Goal: Task Accomplishment & Management: Use online tool/utility

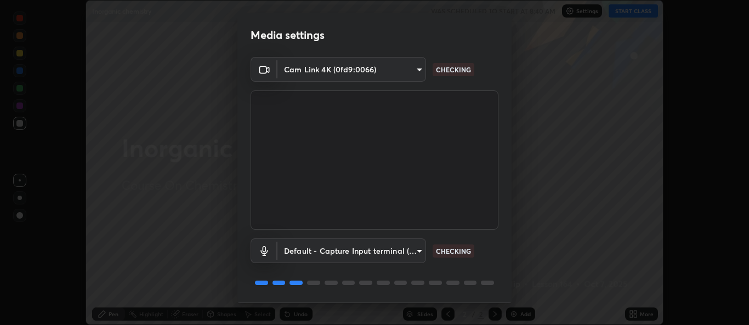
scroll to position [35, 0]
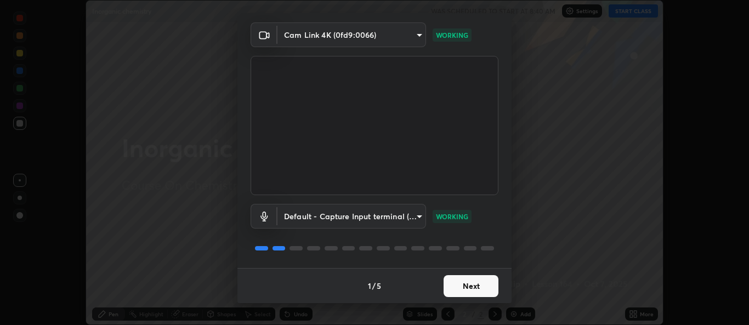
click at [458, 287] on button "Next" at bounding box center [471, 286] width 55 height 22
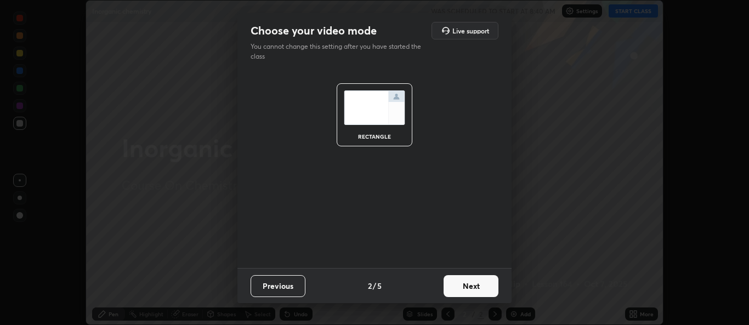
click at [467, 286] on button "Next" at bounding box center [471, 286] width 55 height 22
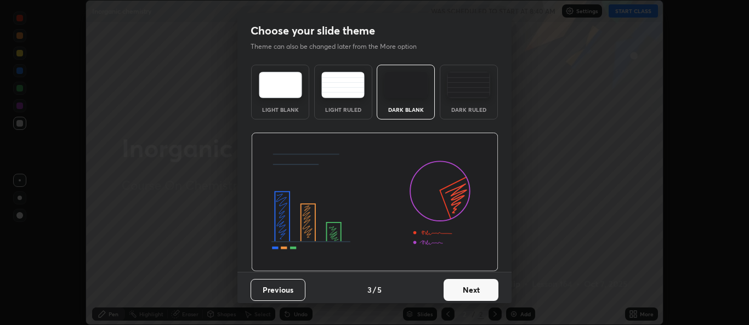
click at [463, 291] on button "Next" at bounding box center [471, 290] width 55 height 22
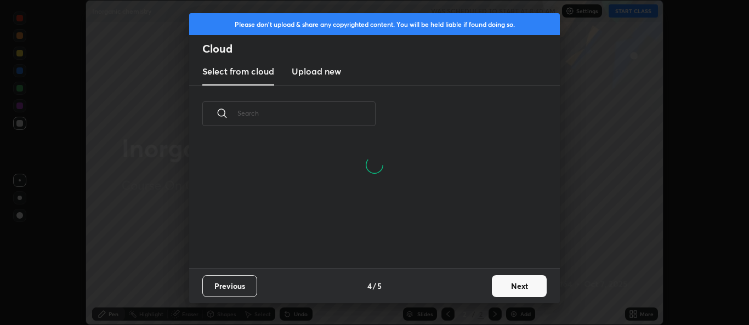
click at [502, 285] on button "Next" at bounding box center [519, 286] width 55 height 22
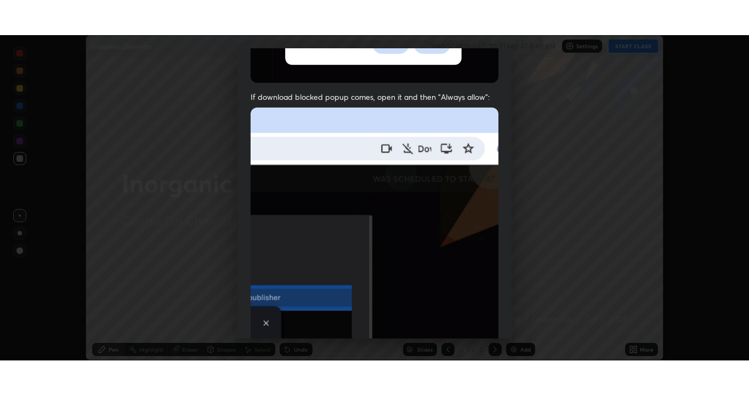
scroll to position [258, 0]
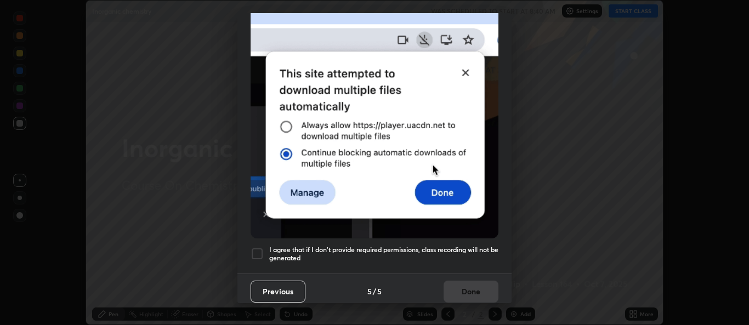
click at [256, 248] on div at bounding box center [257, 253] width 13 height 13
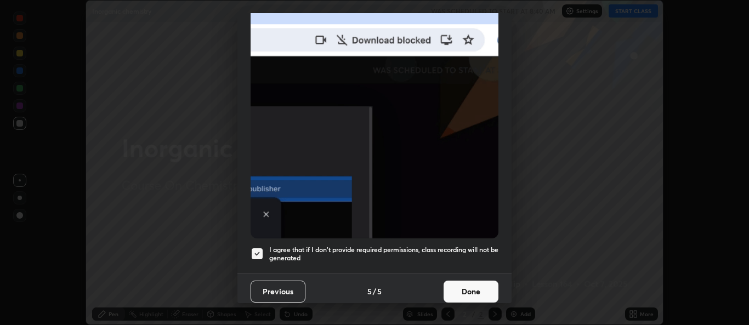
click at [458, 285] on button "Done" at bounding box center [471, 292] width 55 height 22
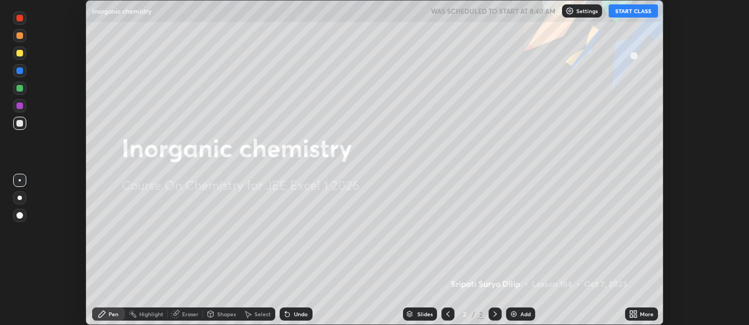
click at [634, 12] on button "START CLASS" at bounding box center [633, 10] width 49 height 13
click at [511, 315] on img at bounding box center [513, 314] width 9 height 9
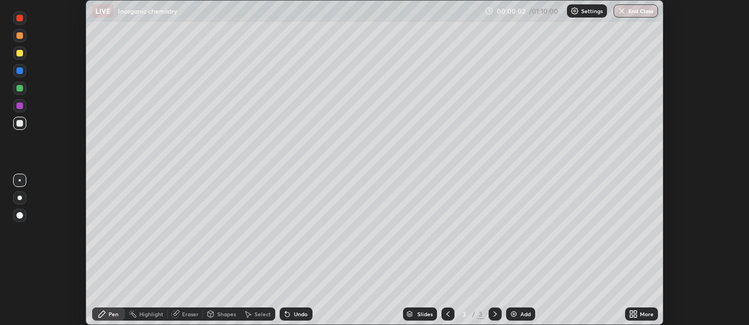
click at [636, 316] on icon at bounding box center [635, 316] width 3 height 3
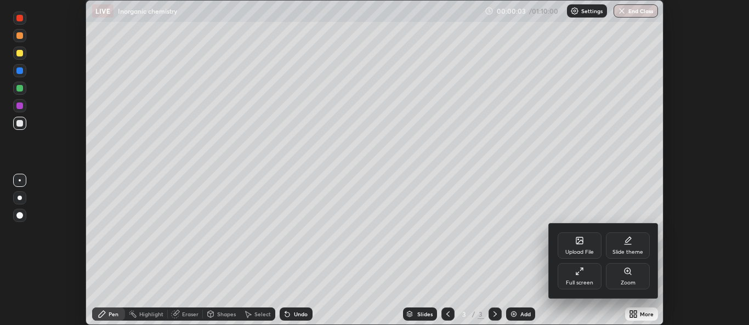
click at [581, 279] on div "Full screen" at bounding box center [580, 276] width 44 height 26
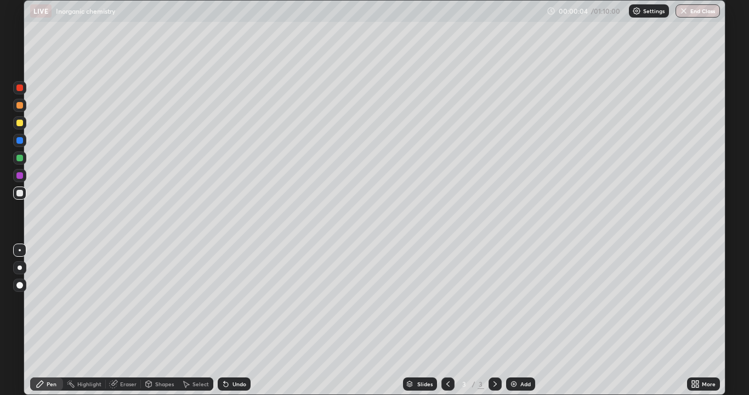
scroll to position [395, 749]
click at [20, 124] on div at bounding box center [19, 123] width 7 height 7
click at [20, 126] on div at bounding box center [19, 123] width 7 height 7
click at [22, 163] on div at bounding box center [19, 157] width 13 height 13
click at [21, 125] on div at bounding box center [19, 123] width 7 height 7
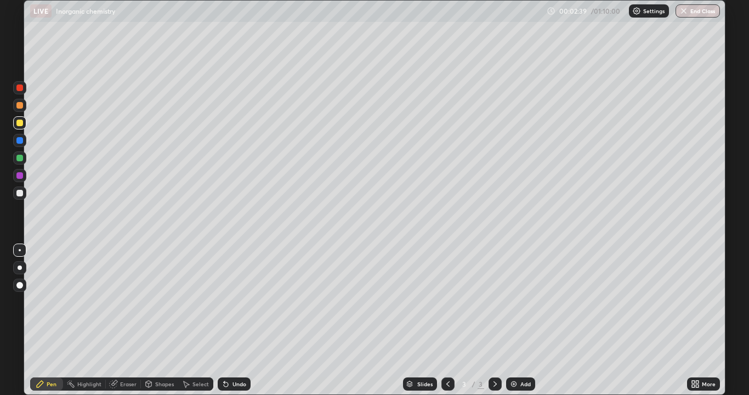
click at [20, 127] on div at bounding box center [19, 122] width 13 height 13
click at [22, 195] on div at bounding box center [19, 192] width 13 height 13
click at [22, 196] on div at bounding box center [19, 192] width 13 height 13
click at [224, 325] on icon at bounding box center [224, 381] width 1 height 1
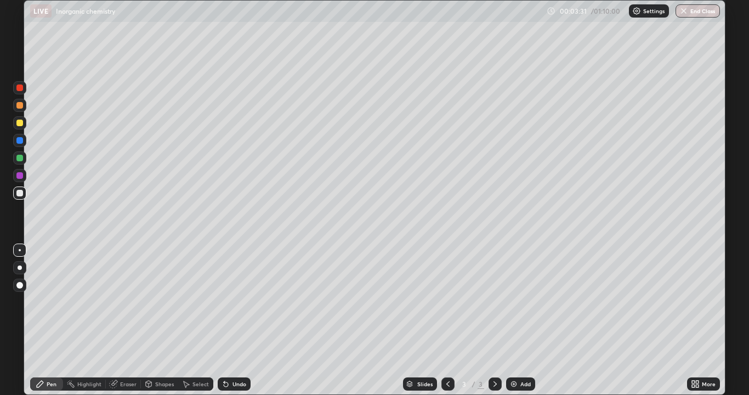
click at [224, 325] on icon at bounding box center [224, 381] width 1 height 1
click at [224, 325] on icon at bounding box center [226, 384] width 4 height 4
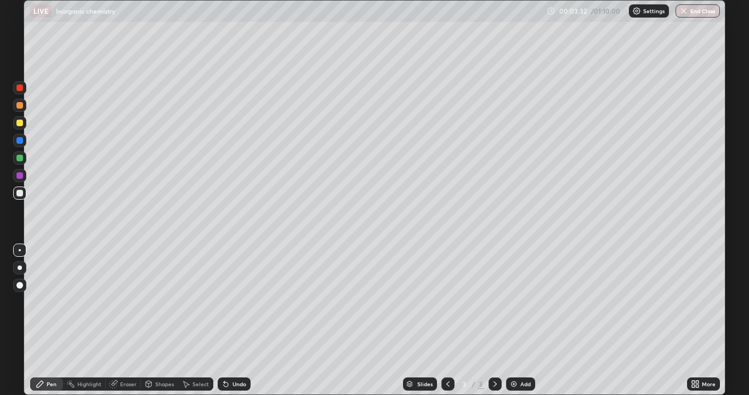
click at [224, 325] on icon at bounding box center [226, 384] width 4 height 4
click at [223, 325] on div "Undo" at bounding box center [234, 383] width 33 height 13
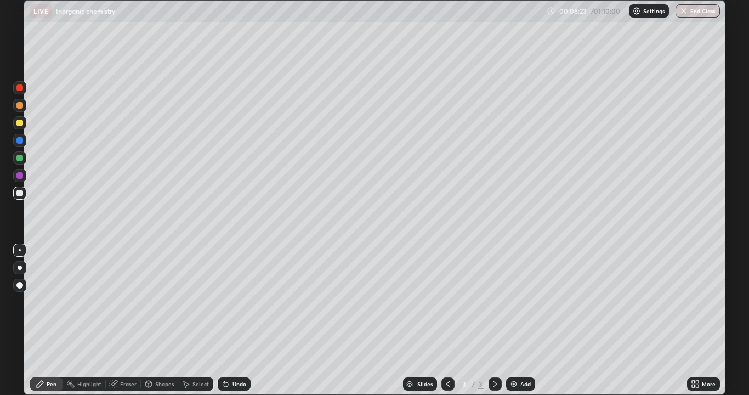
click at [514, 325] on img at bounding box center [513, 383] width 9 height 9
click at [23, 163] on div at bounding box center [19, 157] width 13 height 13
click at [20, 158] on div at bounding box center [19, 158] width 7 height 7
click at [20, 194] on div at bounding box center [19, 193] width 7 height 7
click at [21, 197] on div at bounding box center [19, 192] width 13 height 13
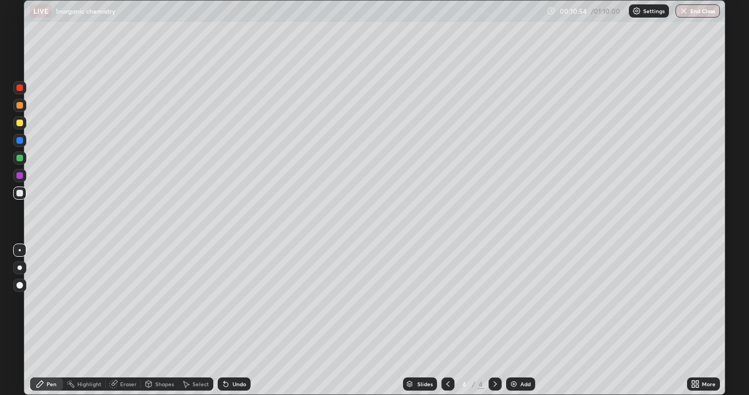
click at [22, 177] on div at bounding box center [19, 175] width 7 height 7
click at [19, 180] on div at bounding box center [19, 175] width 13 height 13
click at [511, 325] on img at bounding box center [513, 383] width 9 height 9
click at [20, 158] on div at bounding box center [19, 158] width 7 height 7
click at [22, 163] on div at bounding box center [19, 157] width 13 height 13
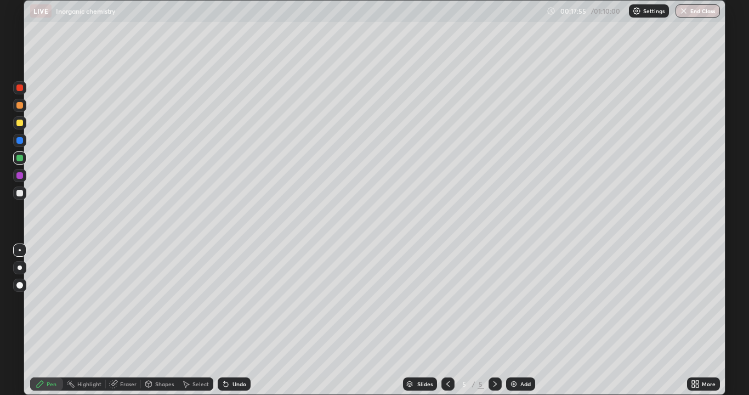
click at [20, 193] on div at bounding box center [19, 193] width 7 height 7
click at [22, 194] on div at bounding box center [19, 193] width 7 height 7
click at [24, 199] on div at bounding box center [19, 192] width 13 height 13
click at [21, 195] on div at bounding box center [19, 193] width 7 height 7
click at [20, 160] on div at bounding box center [19, 158] width 7 height 7
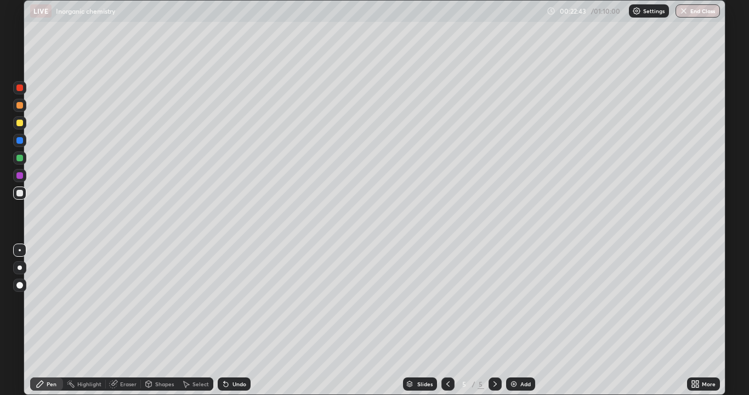
click at [20, 158] on div at bounding box center [19, 158] width 7 height 7
click at [124, 325] on div "Eraser" at bounding box center [128, 383] width 16 height 5
click at [53, 325] on div "Pen" at bounding box center [52, 383] width 10 height 5
click at [47, 325] on div "Pen" at bounding box center [52, 383] width 10 height 5
click at [20, 193] on div at bounding box center [19, 193] width 7 height 7
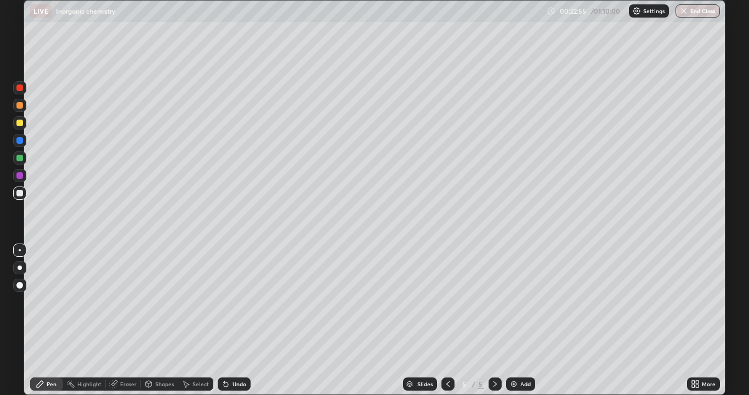
click at [20, 195] on div at bounding box center [19, 193] width 7 height 7
click at [513, 325] on img at bounding box center [513, 383] width 9 height 9
click at [20, 107] on div at bounding box center [19, 105] width 7 height 7
click at [20, 108] on div at bounding box center [19, 105] width 7 height 7
click at [20, 158] on div at bounding box center [19, 158] width 7 height 7
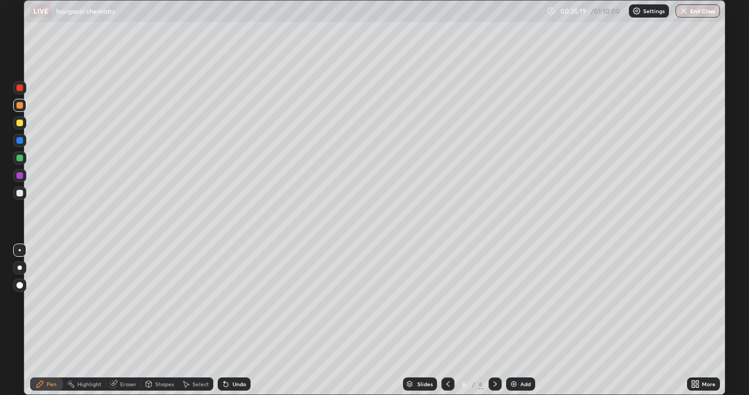
click at [20, 158] on div at bounding box center [19, 158] width 7 height 7
click at [513, 325] on img at bounding box center [513, 383] width 9 height 9
click at [442, 325] on div at bounding box center [447, 383] width 13 height 13
click at [494, 325] on icon at bounding box center [495, 383] width 9 height 9
click at [447, 325] on icon at bounding box center [448, 383] width 9 height 9
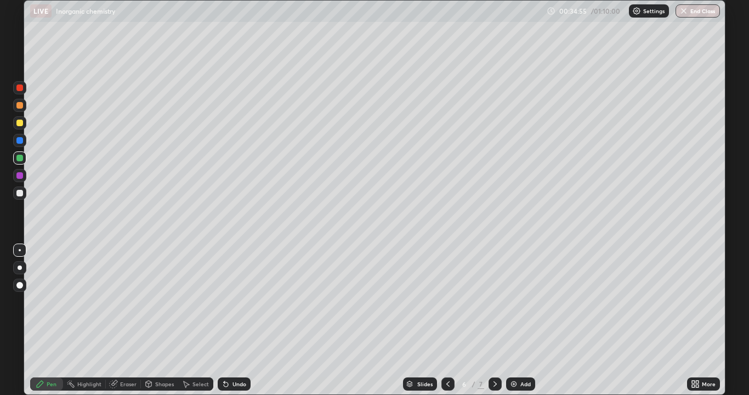
click at [494, 325] on icon at bounding box center [495, 383] width 9 height 9
click at [444, 325] on icon at bounding box center [448, 383] width 9 height 9
click at [441, 325] on div at bounding box center [447, 383] width 13 height 13
click at [494, 325] on icon at bounding box center [495, 383] width 9 height 9
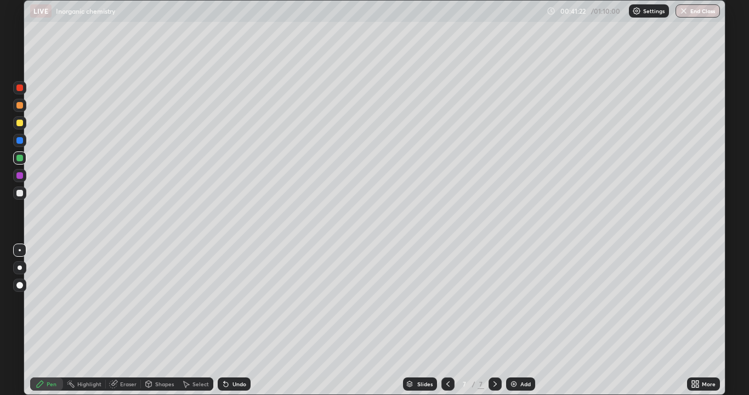
click at [515, 325] on img at bounding box center [513, 383] width 9 height 9
click at [20, 123] on div at bounding box center [19, 123] width 7 height 7
click at [20, 128] on div at bounding box center [19, 122] width 13 height 13
click at [21, 197] on div at bounding box center [19, 192] width 13 height 13
click at [19, 197] on div at bounding box center [19, 192] width 13 height 13
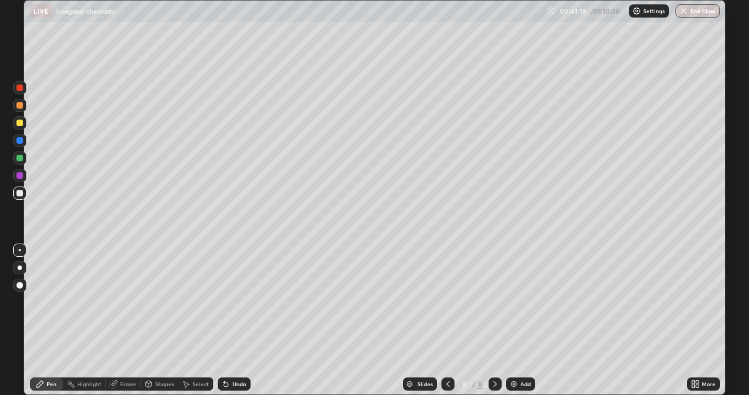
click at [19, 126] on div at bounding box center [19, 123] width 7 height 7
click at [20, 197] on div at bounding box center [19, 192] width 13 height 13
click at [20, 194] on div at bounding box center [19, 193] width 7 height 7
click at [117, 325] on icon at bounding box center [113, 383] width 9 height 9
click at [55, 325] on div "Pen" at bounding box center [52, 383] width 10 height 5
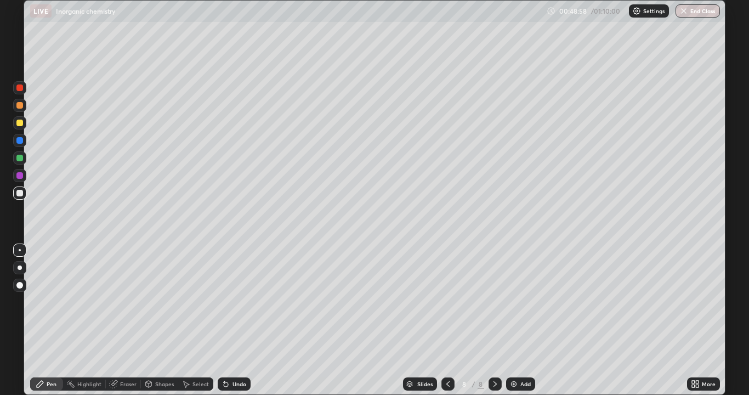
click at [22, 196] on div at bounding box center [19, 192] width 13 height 13
click at [21, 196] on div at bounding box center [19, 192] width 13 height 13
click at [494, 325] on icon at bounding box center [495, 383] width 9 height 9
click at [513, 325] on img at bounding box center [513, 383] width 9 height 9
click at [21, 124] on div at bounding box center [19, 123] width 7 height 7
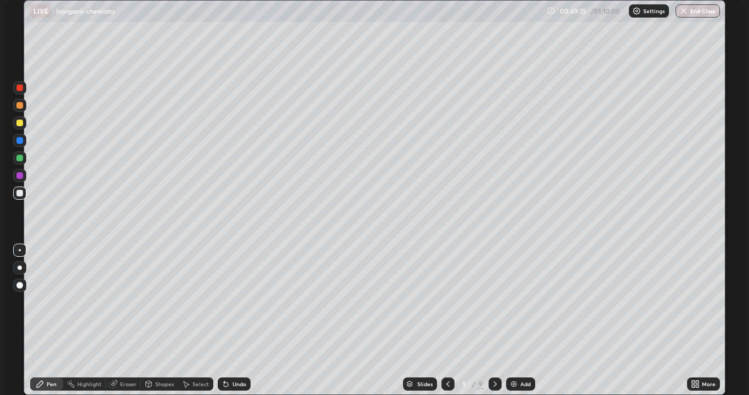
click at [22, 124] on div at bounding box center [19, 123] width 7 height 7
click at [20, 194] on div at bounding box center [19, 193] width 7 height 7
click at [21, 197] on div at bounding box center [19, 192] width 13 height 13
click at [22, 123] on div at bounding box center [19, 123] width 7 height 7
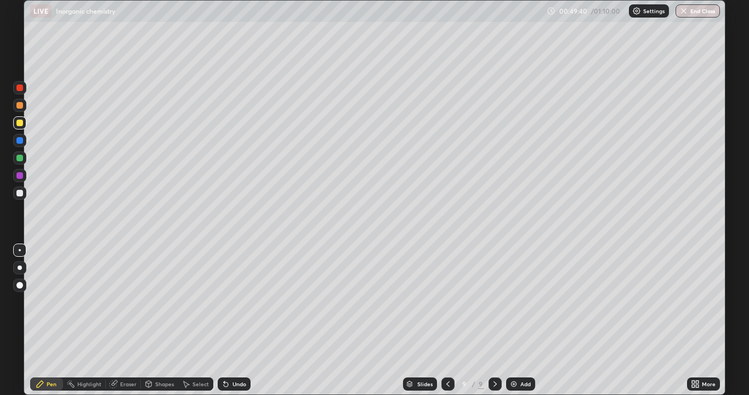
click at [20, 123] on div at bounding box center [19, 123] width 7 height 7
click at [20, 193] on div at bounding box center [19, 193] width 7 height 7
click at [22, 197] on div at bounding box center [19, 192] width 13 height 13
click at [22, 195] on div at bounding box center [19, 193] width 7 height 7
click at [228, 325] on icon at bounding box center [226, 383] width 9 height 9
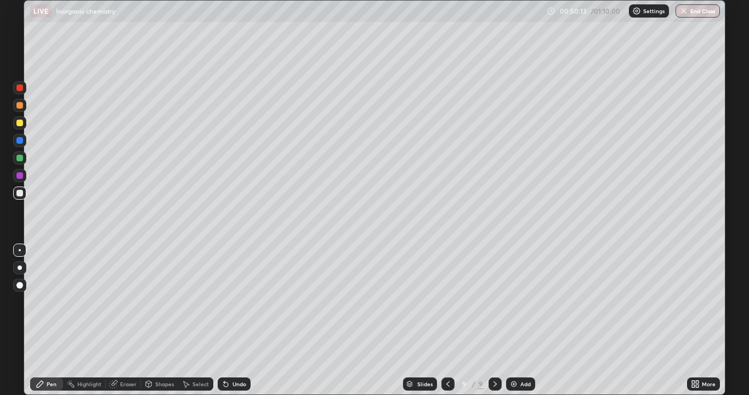
click at [229, 325] on div "Undo" at bounding box center [234, 383] width 33 height 13
click at [231, 325] on div "Undo" at bounding box center [234, 383] width 33 height 13
click at [20, 124] on div at bounding box center [19, 123] width 7 height 7
click at [24, 125] on div at bounding box center [19, 122] width 13 height 13
click at [17, 195] on div at bounding box center [19, 193] width 7 height 7
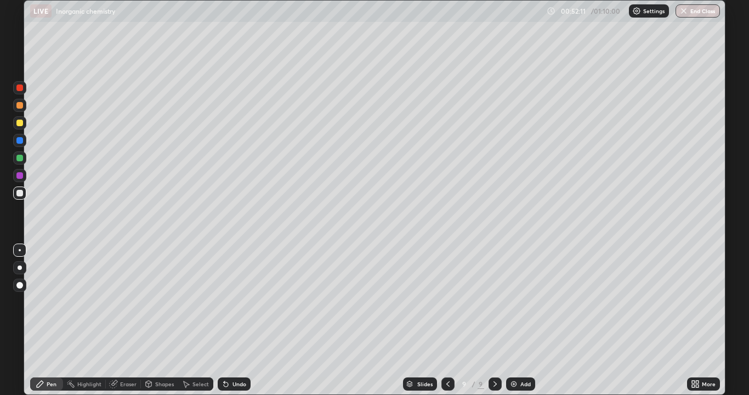
click at [513, 325] on img at bounding box center [513, 383] width 9 height 9
click at [20, 194] on div at bounding box center [19, 193] width 7 height 7
click at [23, 199] on div at bounding box center [19, 192] width 13 height 13
click at [19, 195] on div at bounding box center [19, 193] width 7 height 7
click at [19, 193] on div at bounding box center [19, 193] width 7 height 7
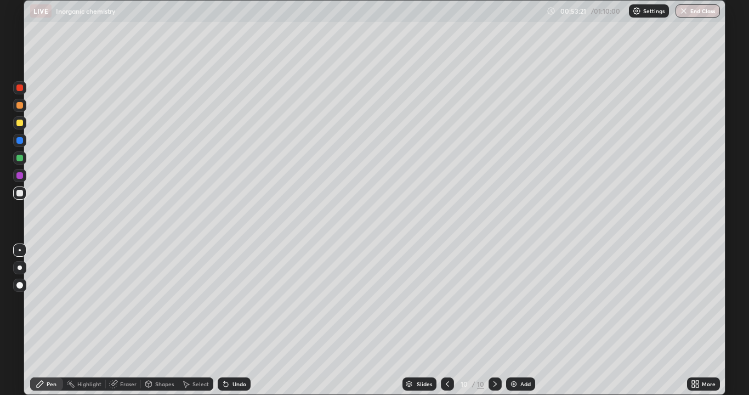
click at [20, 123] on div at bounding box center [19, 123] width 7 height 7
click at [18, 127] on div at bounding box center [19, 122] width 13 height 13
click at [26, 196] on div at bounding box center [19, 192] width 13 height 13
click at [20, 158] on div at bounding box center [19, 158] width 7 height 7
click at [512, 325] on img at bounding box center [513, 383] width 9 height 9
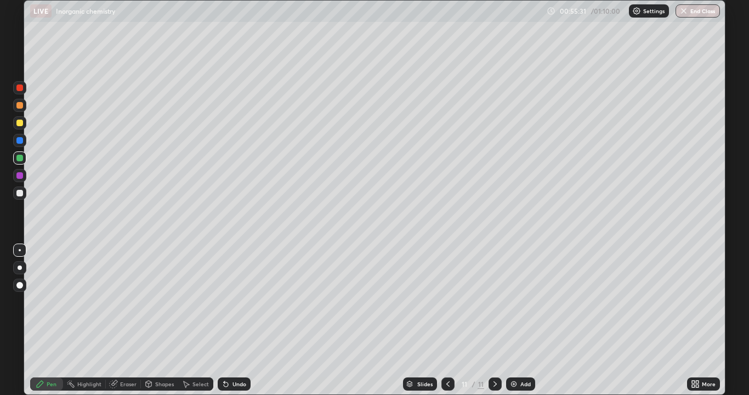
click at [25, 124] on div at bounding box center [19, 122] width 13 height 13
click at [22, 124] on div at bounding box center [19, 123] width 7 height 7
click at [20, 194] on div at bounding box center [19, 193] width 7 height 7
click at [447, 325] on icon at bounding box center [448, 383] width 9 height 9
click at [19, 160] on div at bounding box center [19, 158] width 7 height 7
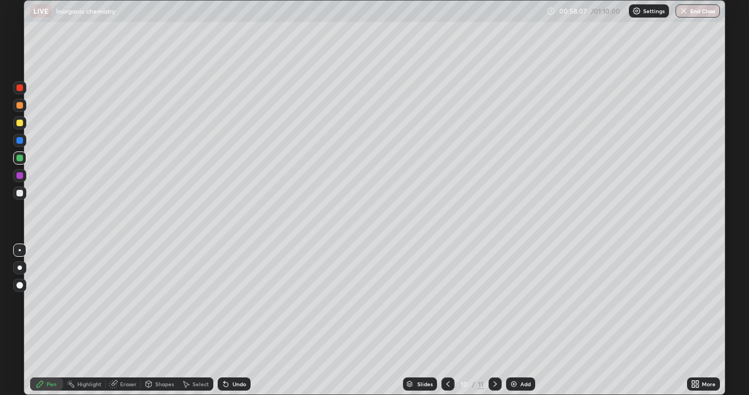
click at [19, 160] on div at bounding box center [19, 158] width 7 height 7
click at [20, 92] on div at bounding box center [19, 87] width 13 height 13
click at [18, 92] on div at bounding box center [19, 87] width 13 height 13
click at [491, 325] on div at bounding box center [495, 383] width 13 height 13
click at [20, 108] on div at bounding box center [19, 105] width 7 height 7
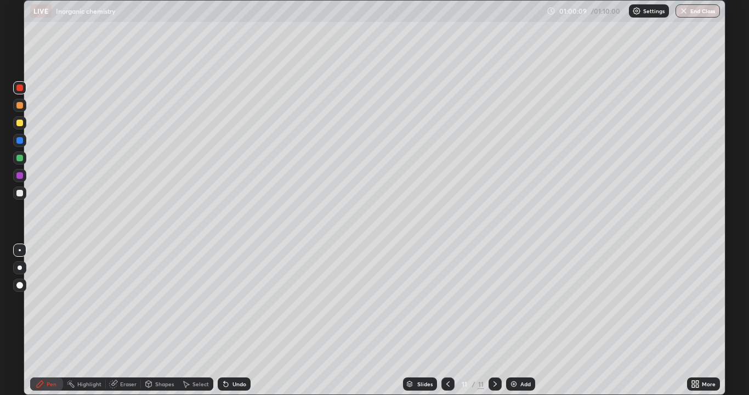
click at [22, 107] on div at bounding box center [19, 105] width 7 height 7
click at [18, 195] on div at bounding box center [19, 193] width 7 height 7
click at [20, 123] on div at bounding box center [19, 123] width 7 height 7
click at [224, 325] on icon at bounding box center [226, 384] width 4 height 4
click at [226, 325] on icon at bounding box center [226, 383] width 9 height 9
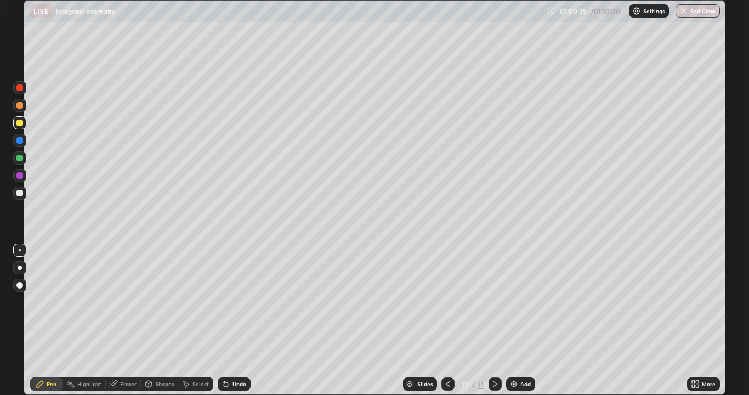
click at [228, 325] on icon at bounding box center [226, 383] width 9 height 9
click at [230, 325] on div "Undo" at bounding box center [234, 383] width 33 height 13
click at [22, 196] on div at bounding box center [19, 192] width 13 height 13
click at [20, 88] on div at bounding box center [19, 87] width 7 height 7
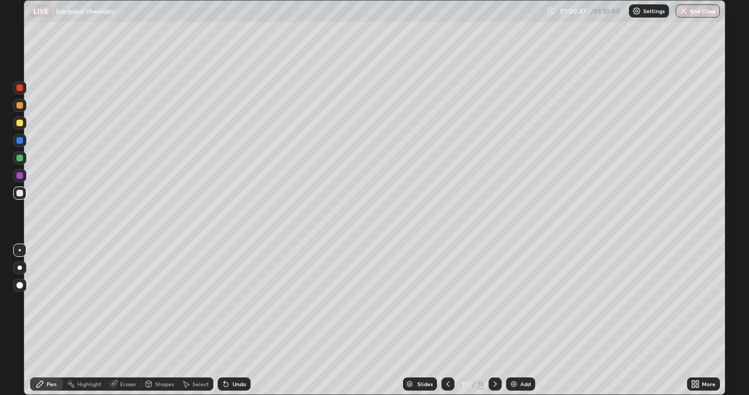
click at [22, 92] on div at bounding box center [19, 87] width 13 height 13
click at [22, 195] on div at bounding box center [19, 193] width 7 height 7
click at [20, 193] on div at bounding box center [19, 193] width 7 height 7
click at [21, 126] on div at bounding box center [19, 123] width 7 height 7
click at [20, 193] on div at bounding box center [19, 193] width 7 height 7
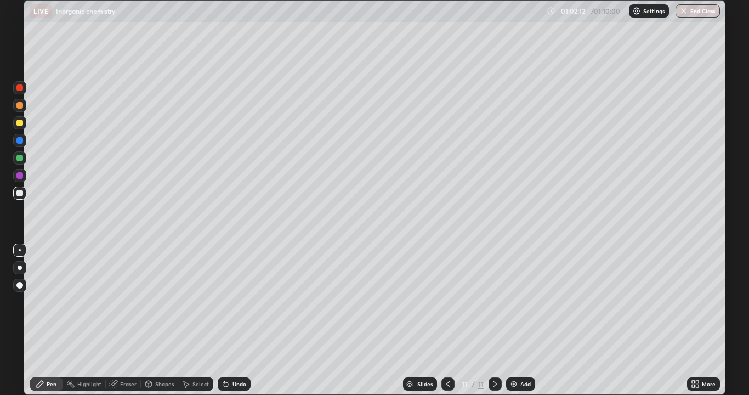
click at [25, 197] on div at bounding box center [19, 192] width 13 height 13
click at [120, 325] on div "Eraser" at bounding box center [128, 383] width 16 height 5
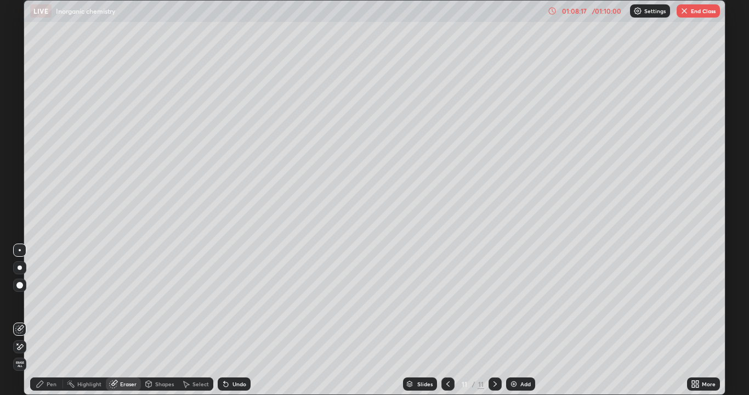
click at [53, 325] on div "Pen" at bounding box center [52, 383] width 10 height 5
click at [702, 17] on button "End Class" at bounding box center [698, 10] width 43 height 13
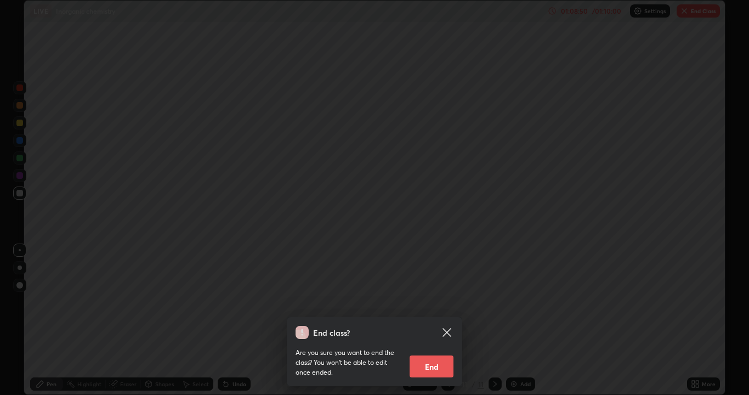
click at [428, 325] on button "End" at bounding box center [432, 366] width 44 height 22
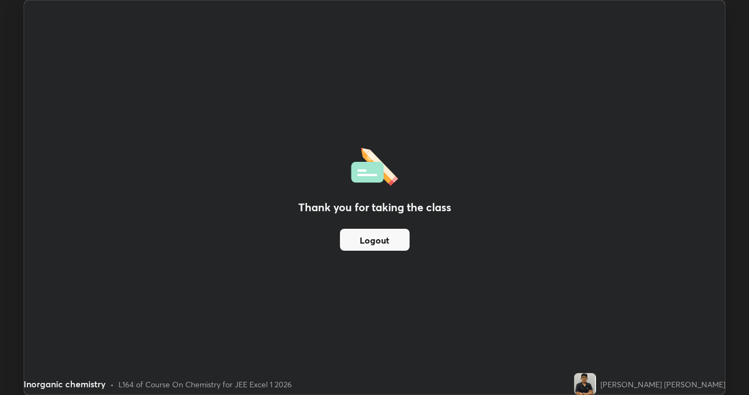
click at [398, 239] on button "Logout" at bounding box center [375, 240] width 70 height 22
click at [394, 241] on button "Logout" at bounding box center [375, 240] width 70 height 22
click at [395, 242] on button "Logout" at bounding box center [375, 240] width 70 height 22
